Goal: Navigation & Orientation: Understand site structure

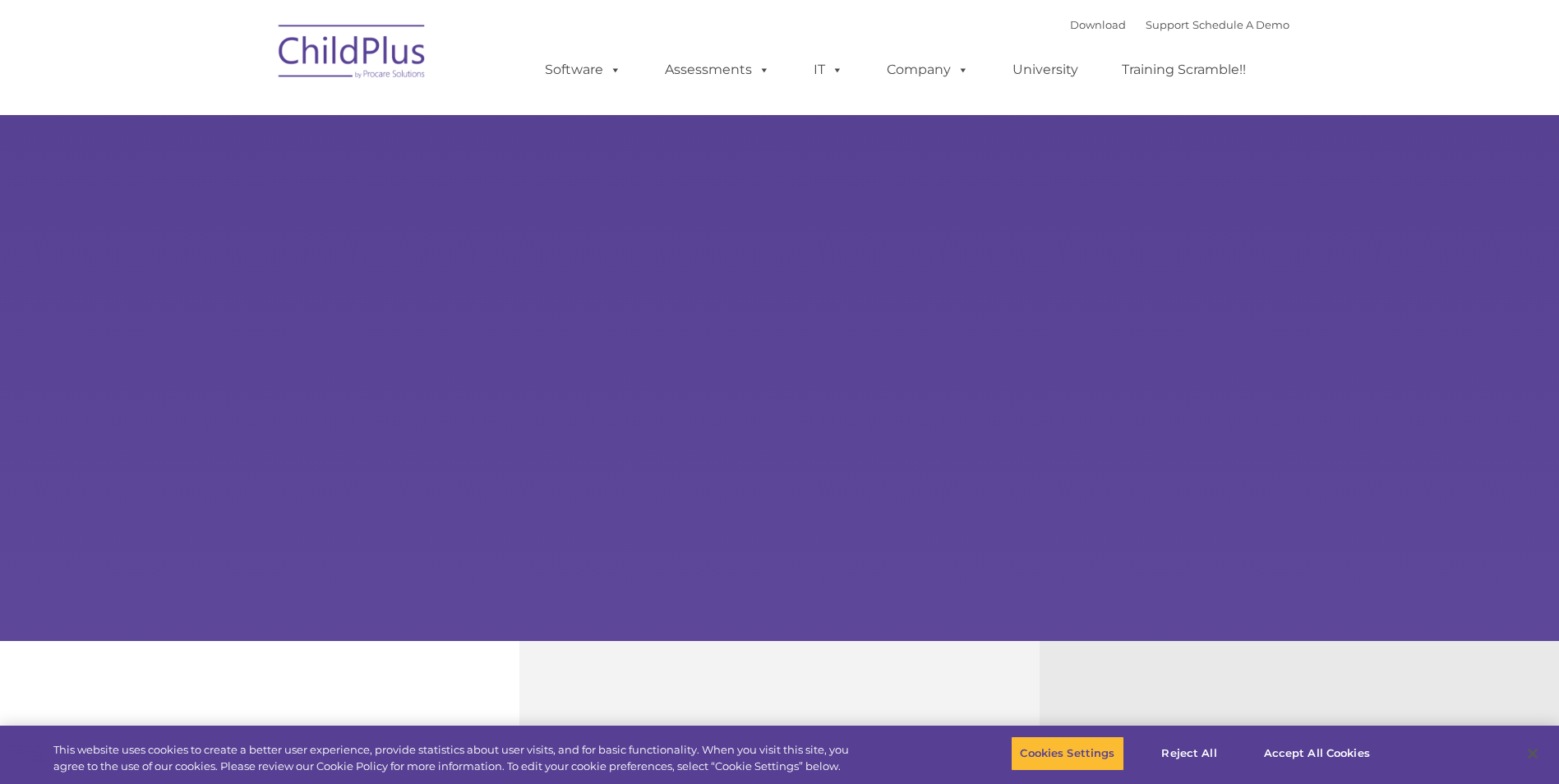
select select "MEDIUM"
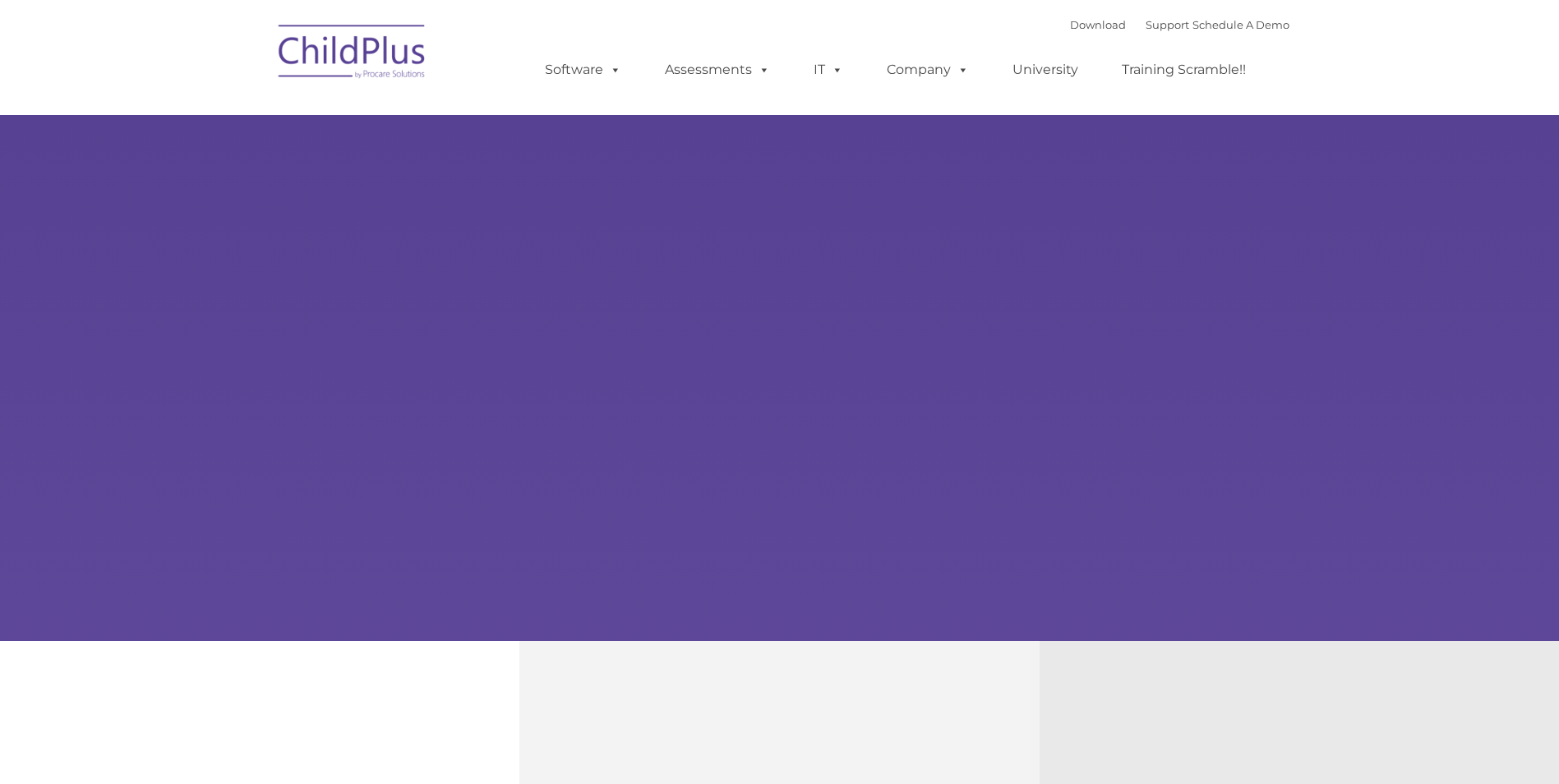
type input ""
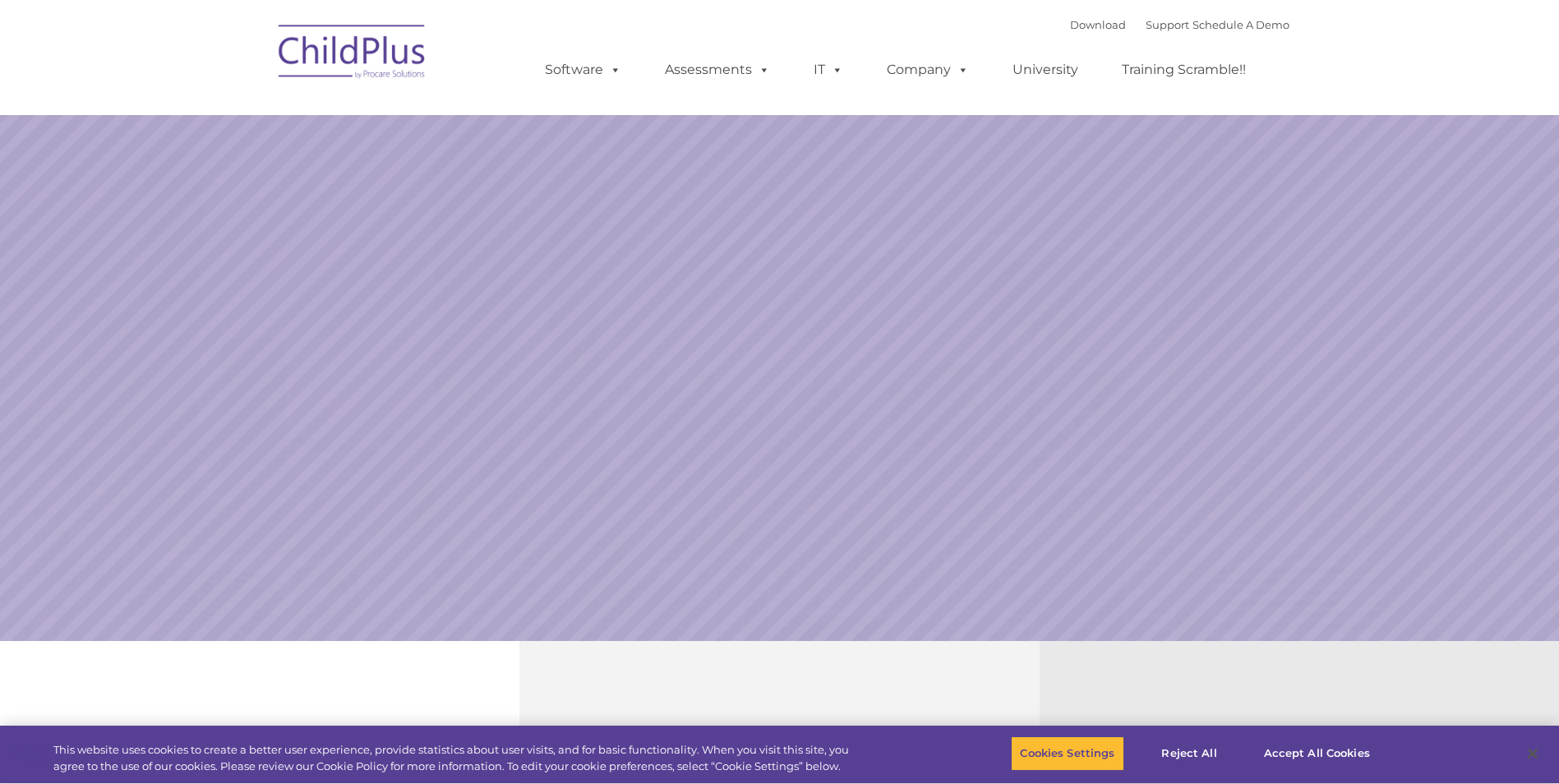
select select "MEDIUM"
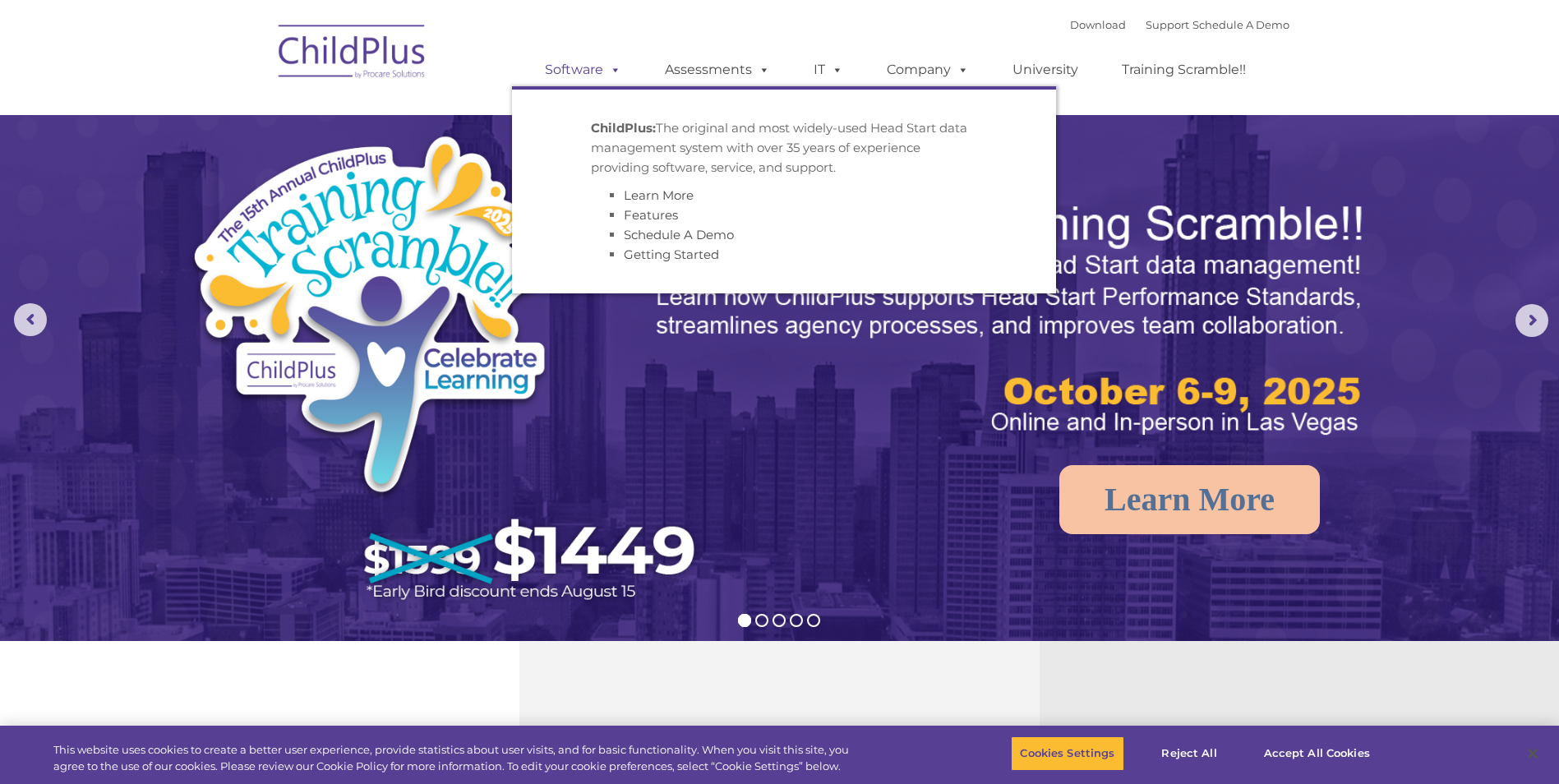
click at [612, 69] on span at bounding box center [612, 69] width 18 height 15
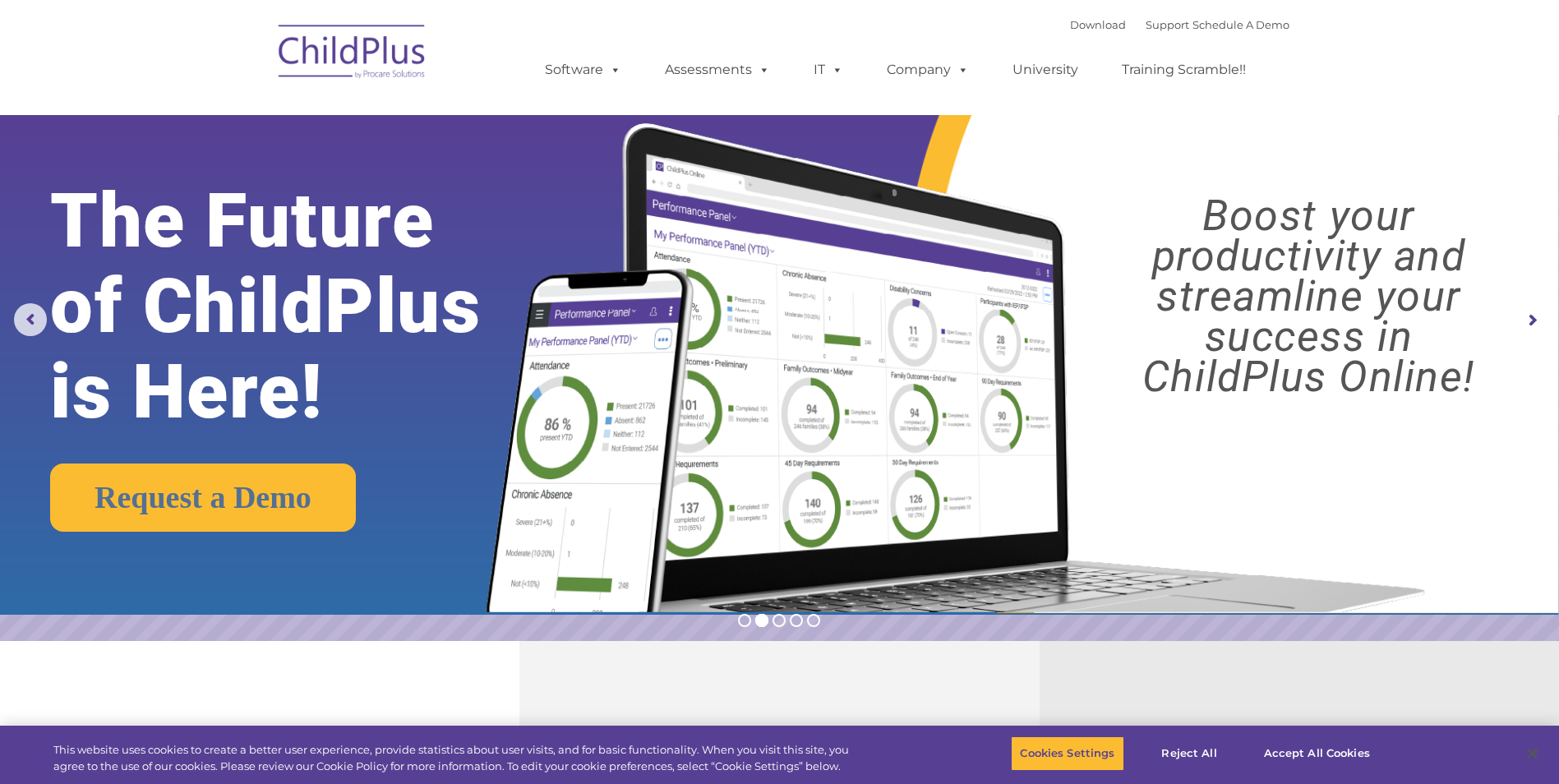
click at [334, 57] on img at bounding box center [353, 54] width 165 height 82
